Goal: Information Seeking & Learning: Find specific page/section

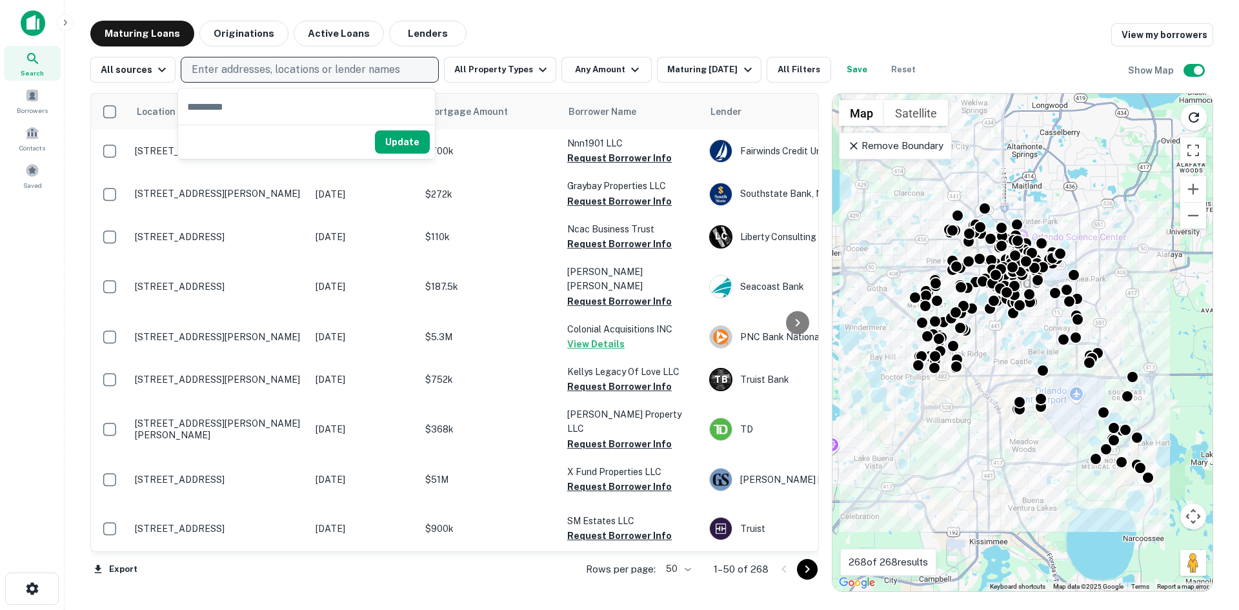
click at [275, 67] on p "Enter addresses, locations or lender names" at bounding box center [296, 69] width 208 height 15
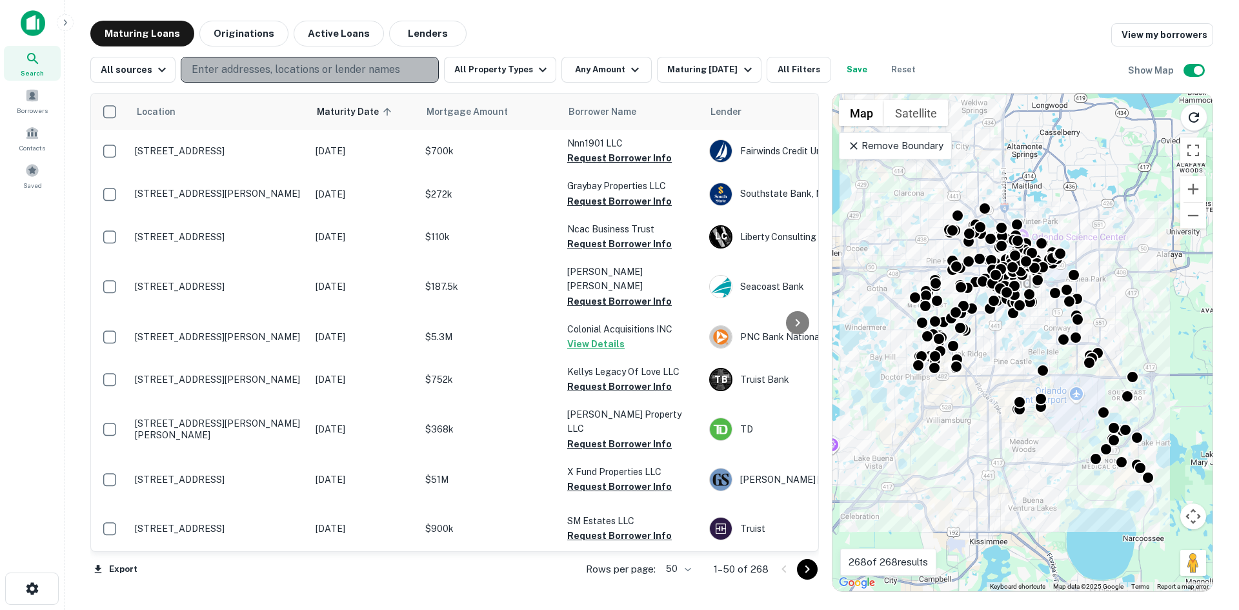
click at [275, 67] on p "Enter addresses, locations or lender names" at bounding box center [296, 69] width 208 height 15
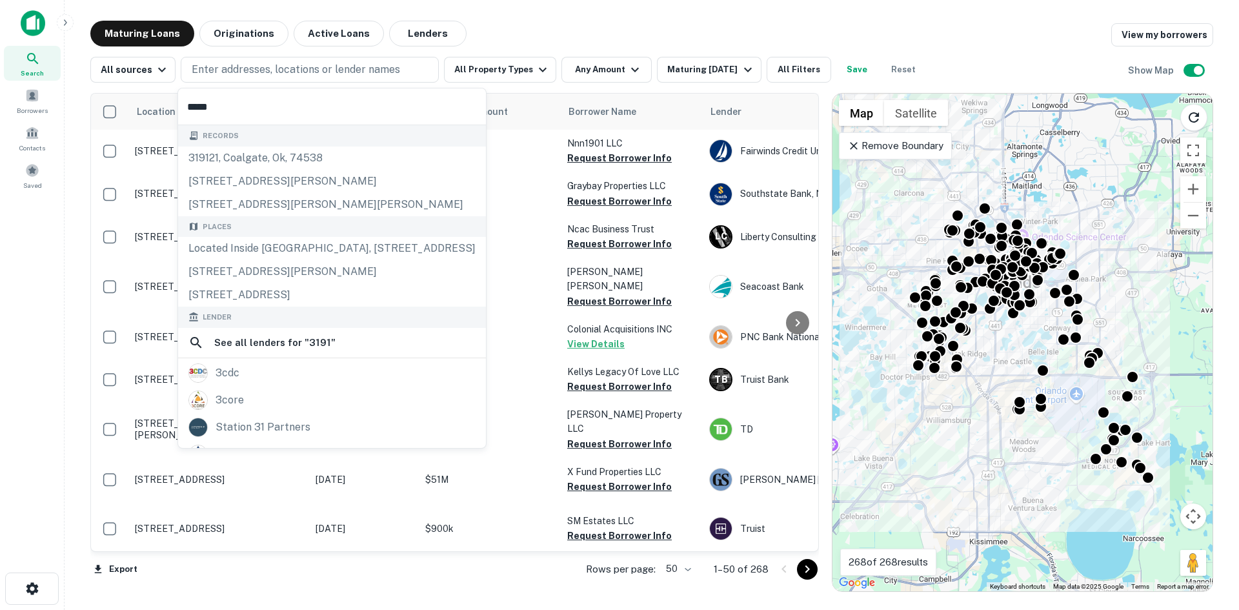
click at [233, 107] on input "****" at bounding box center [332, 106] width 308 height 36
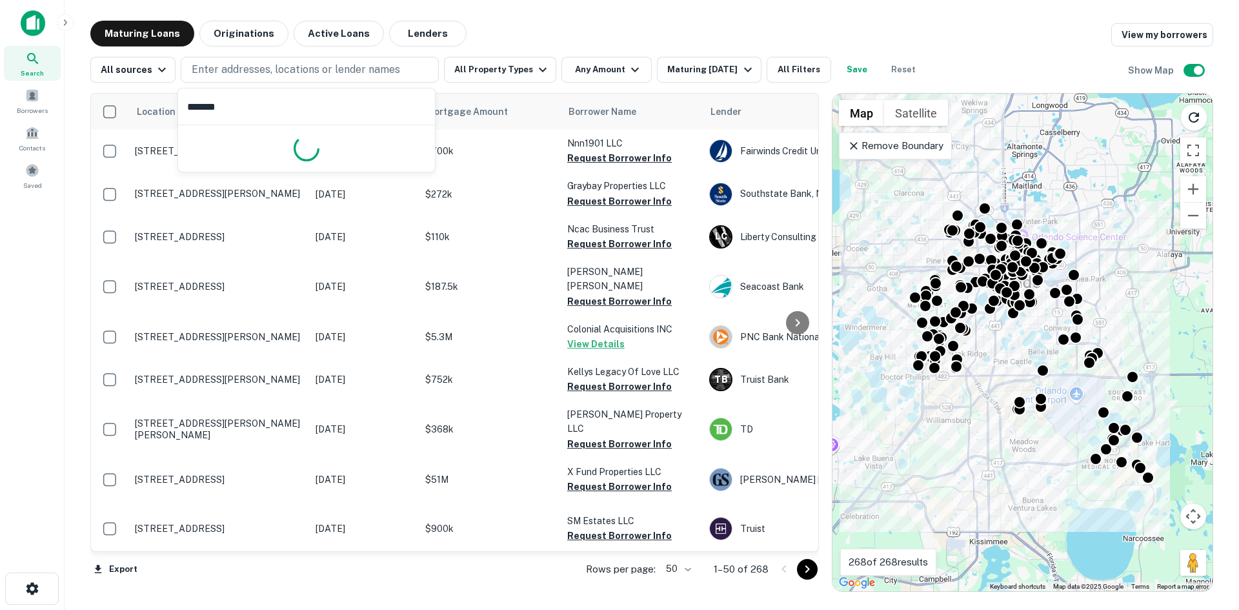
type input "*******"
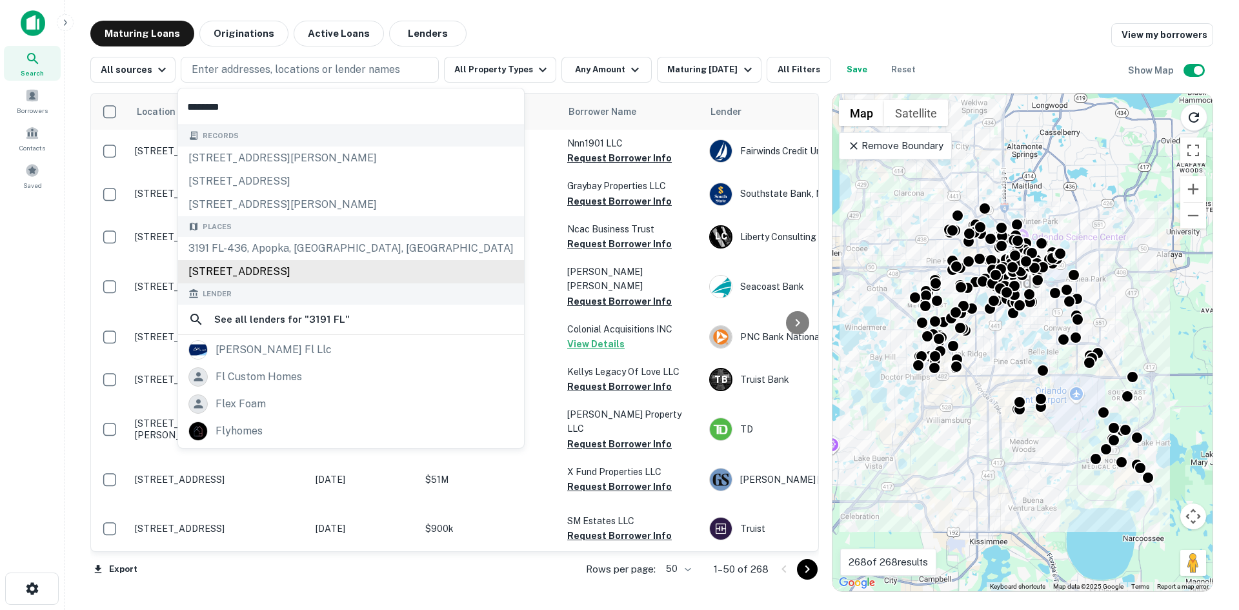
click at [268, 270] on div "3191 FL-44, New Smyrna Beach, FL, USA" at bounding box center [351, 271] width 346 height 23
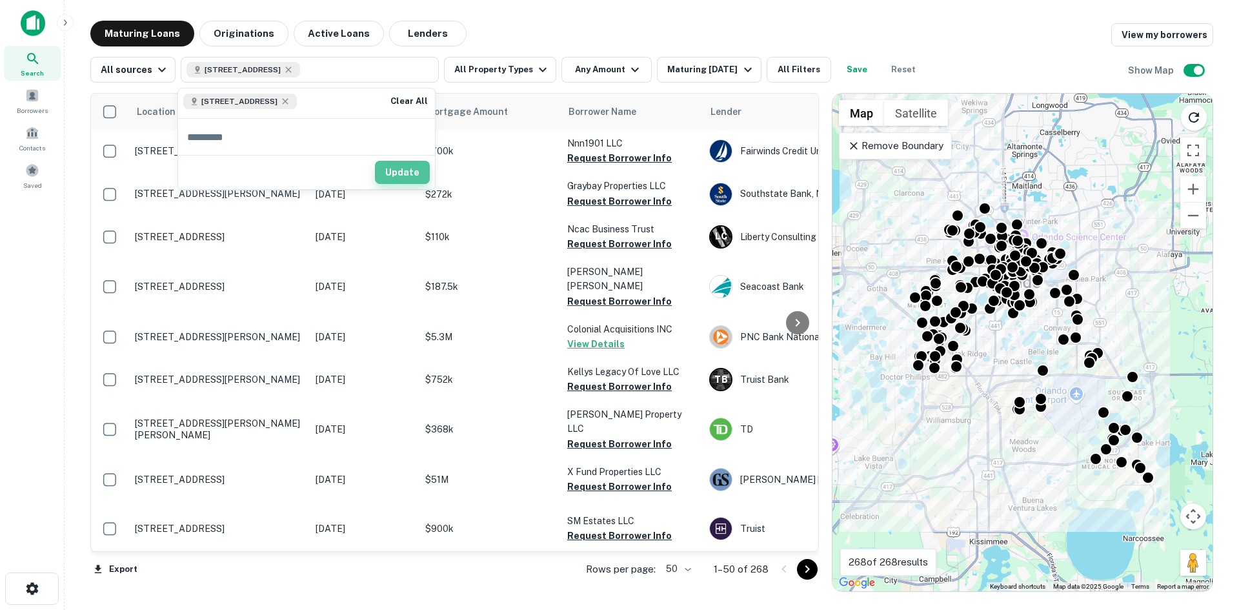
click at [404, 165] on button "Update" at bounding box center [402, 172] width 55 height 23
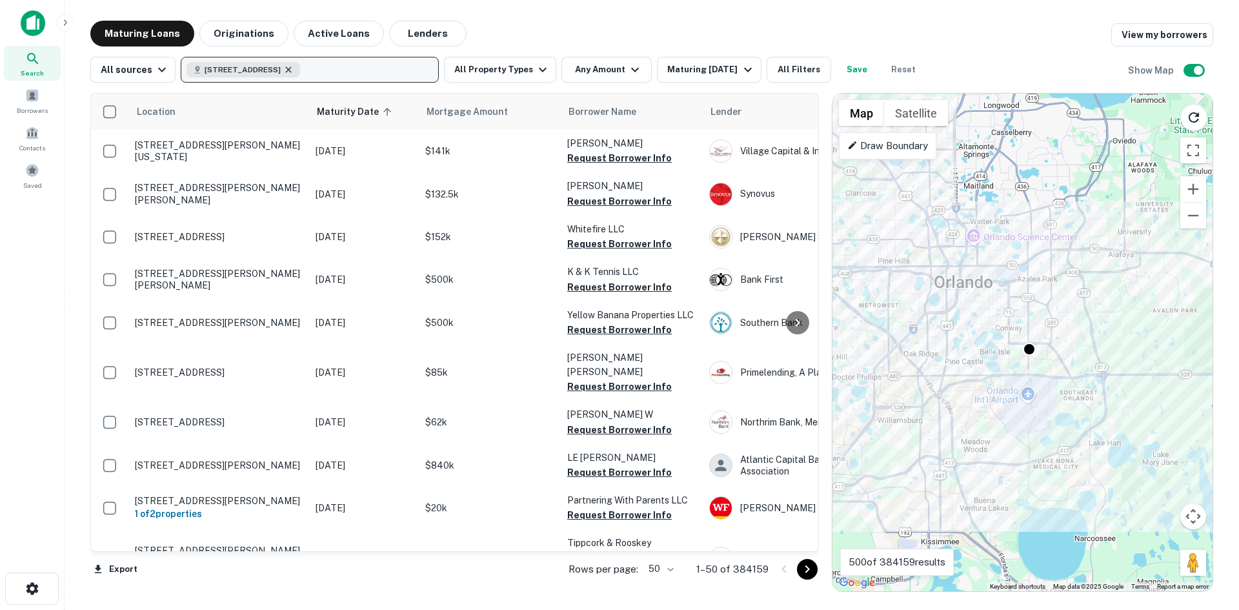
click at [294, 68] on icon "button" at bounding box center [288, 70] width 10 height 10
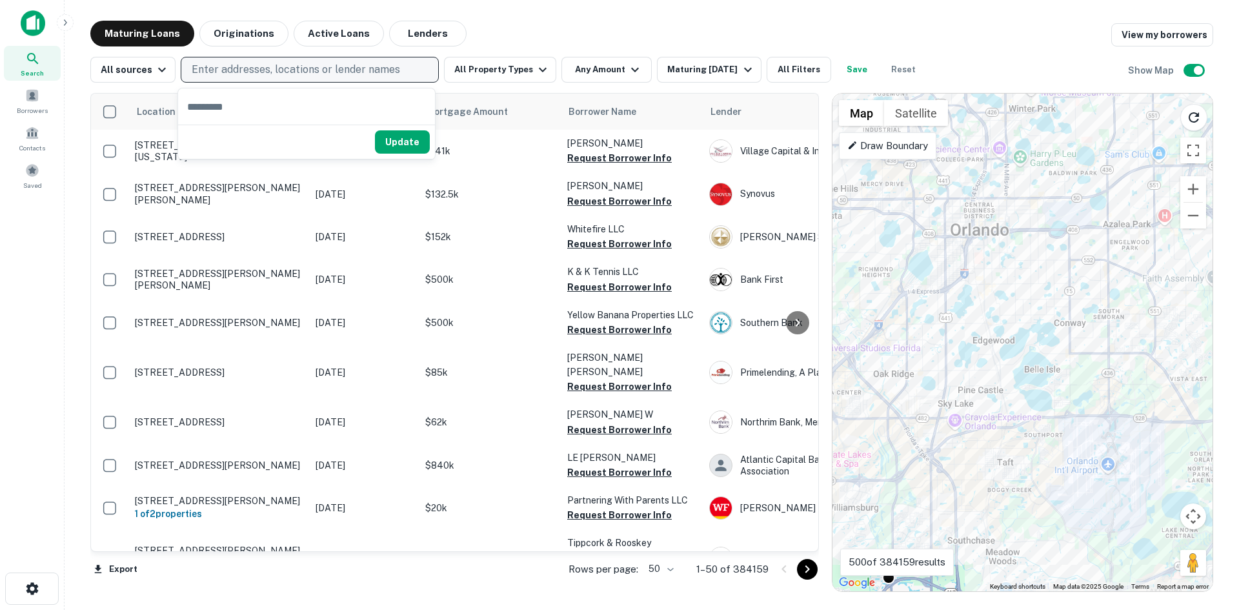
drag, startPoint x: 1034, startPoint y: 345, endPoint x: 932, endPoint y: 503, distance: 187.9
click at [932, 503] on div "To activate drag with keyboard, press Alt + Enter. Once in keyboard drag state,…" at bounding box center [1022, 342] width 380 height 497
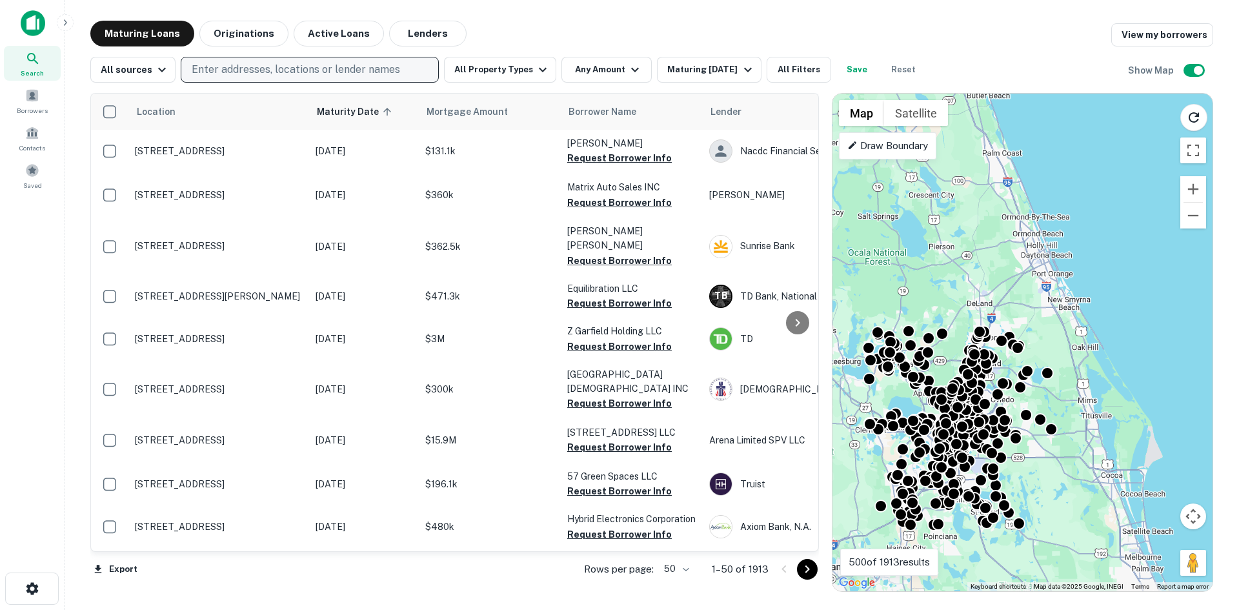
drag, startPoint x: 1061, startPoint y: 261, endPoint x: 1032, endPoint y: 299, distance: 48.4
click at [1032, 299] on div "To activate drag with keyboard, press Alt + Enter. Once in keyboard drag state,…" at bounding box center [1022, 342] width 380 height 497
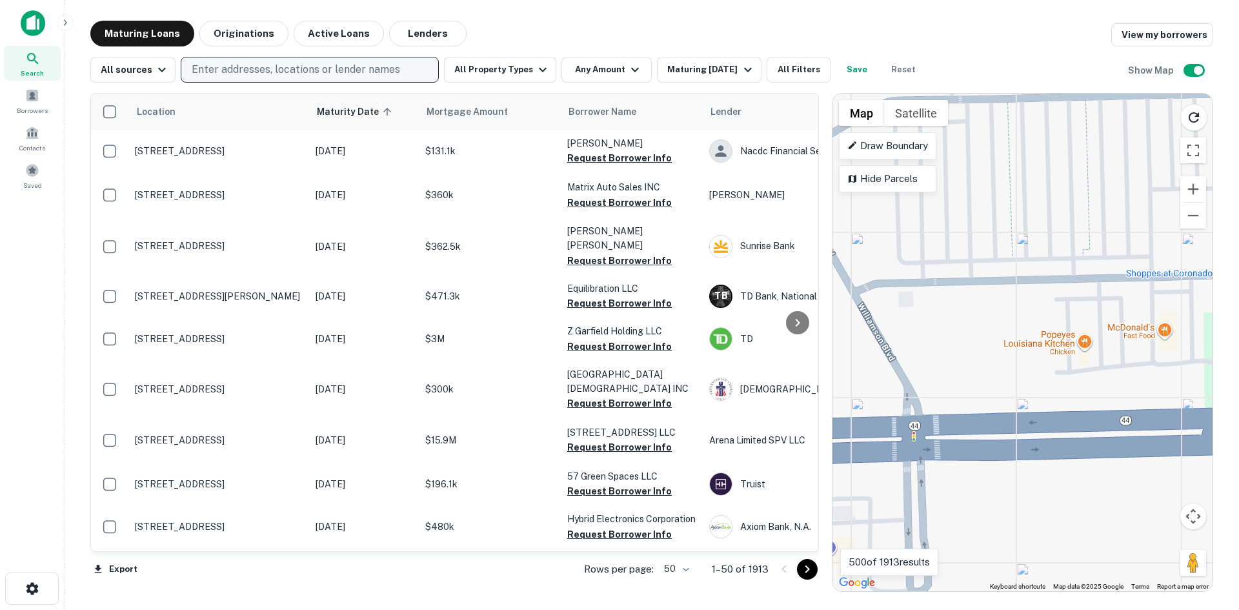
click at [1100, 334] on div "To activate drag with keyboard, press Alt + Enter. Once in keyboard drag state,…" at bounding box center [1022, 342] width 380 height 497
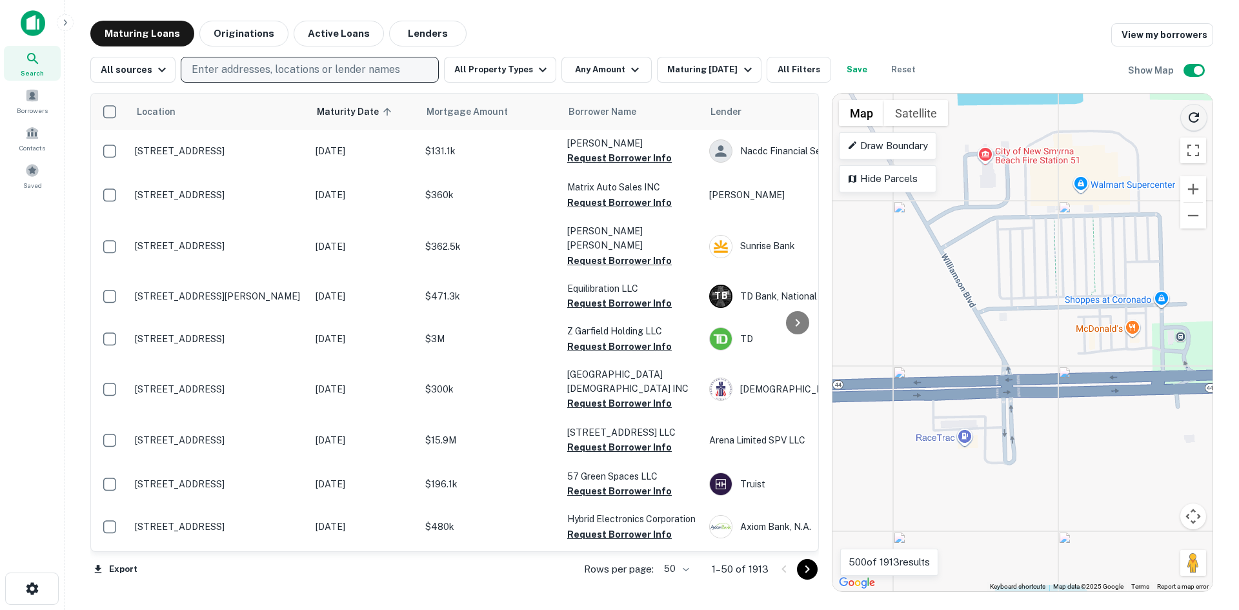
click at [1197, 112] on icon "Reload search area" at bounding box center [1193, 117] width 15 height 15
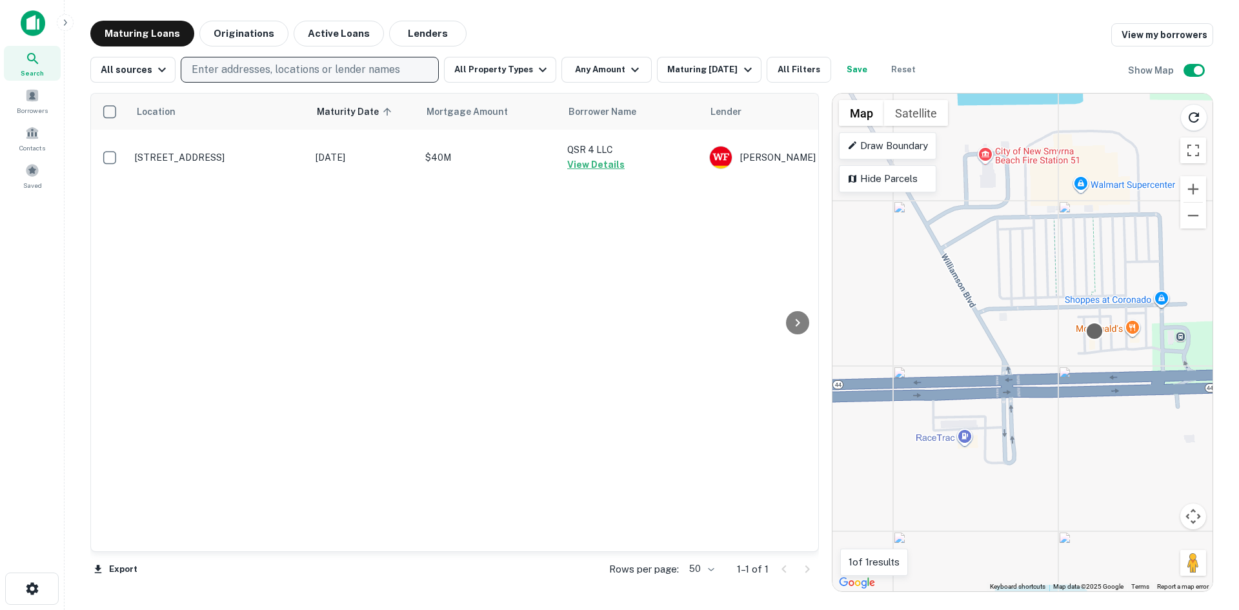
click at [1095, 330] on div at bounding box center [1093, 330] width 19 height 19
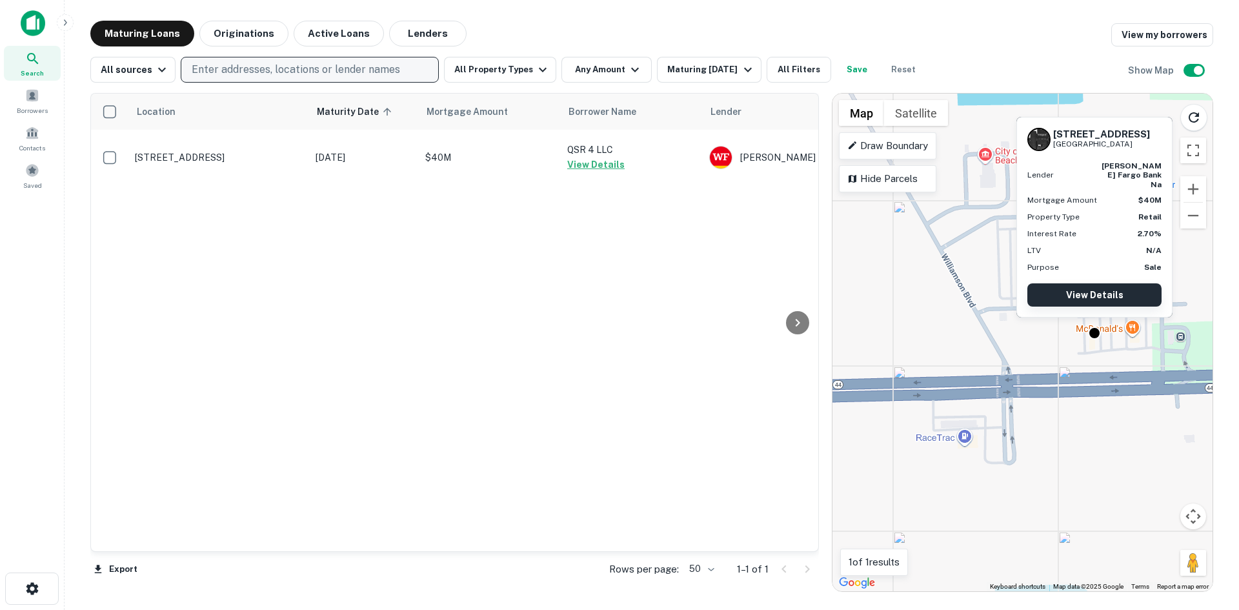
click at [1095, 292] on link "View Details" at bounding box center [1094, 294] width 134 height 23
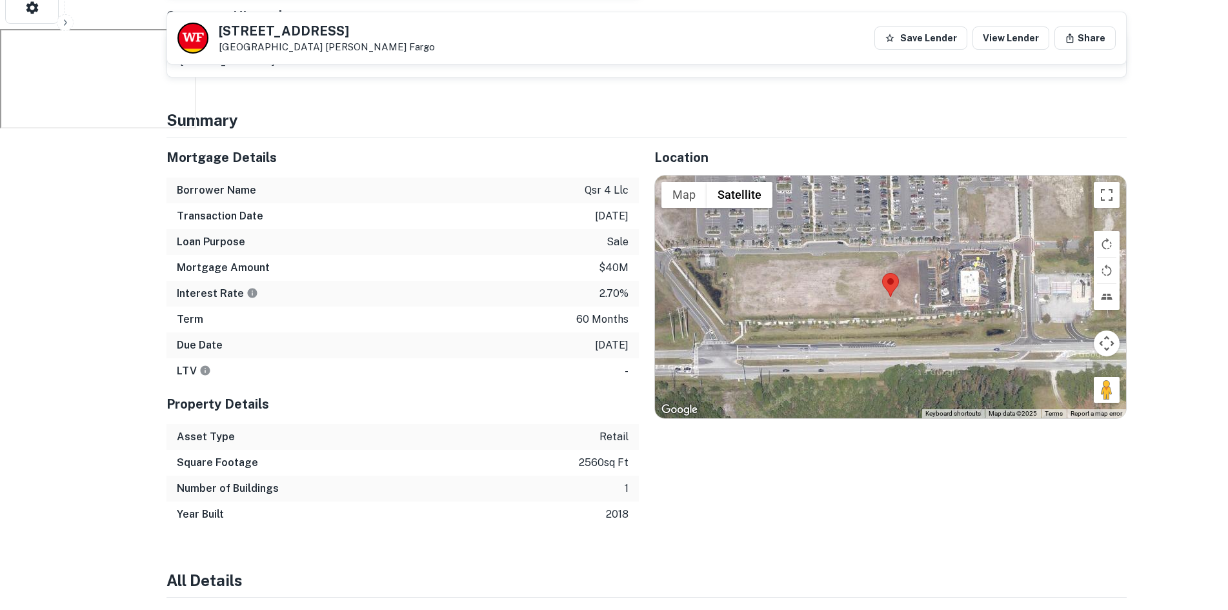
scroll to position [552, 0]
